Goal: Obtain resource: Obtain resource

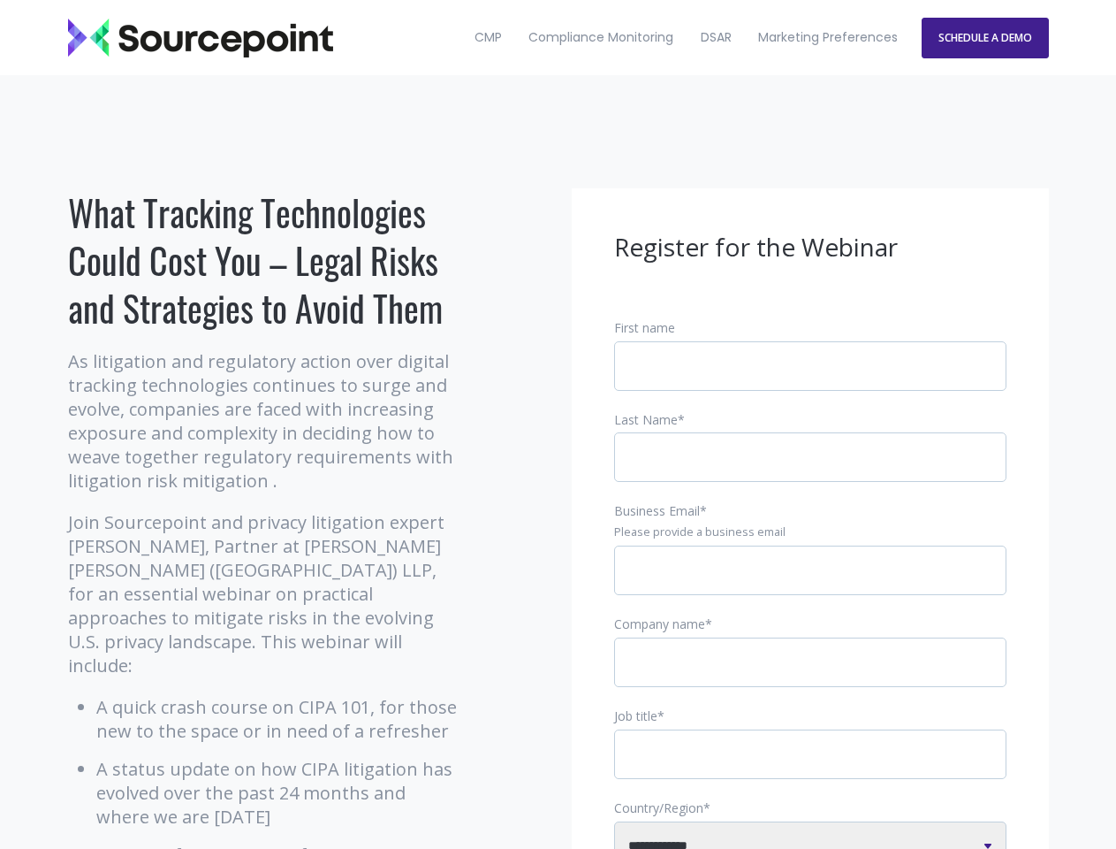
click at [811, 584] on input "Business Email *" at bounding box center [810, 570] width 392 height 50
